Goal: Find specific page/section: Find specific page/section

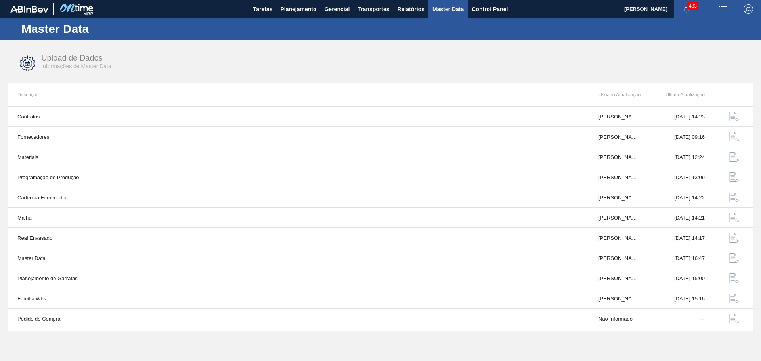
click at [10, 30] on icon at bounding box center [13, 29] width 10 height 10
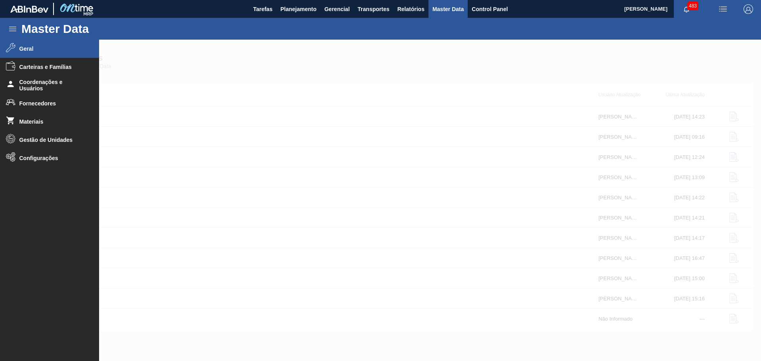
click at [52, 50] on span "Geral" at bounding box center [51, 49] width 65 height 6
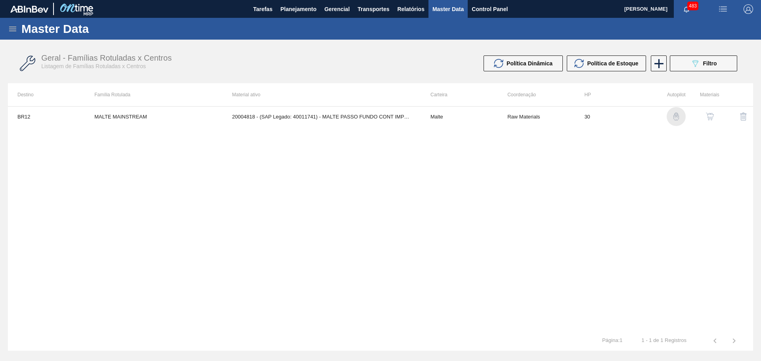
click at [675, 117] on img "button" at bounding box center [676, 117] width 8 height 8
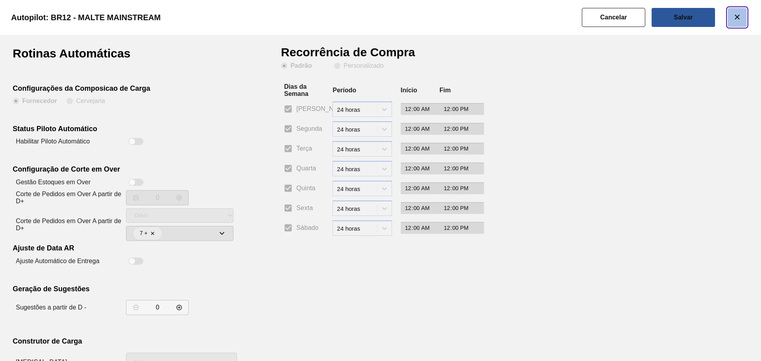
click at [740, 16] on icon "botão de ícone" at bounding box center [737, 17] width 10 height 10
